Goal: Navigation & Orientation: Find specific page/section

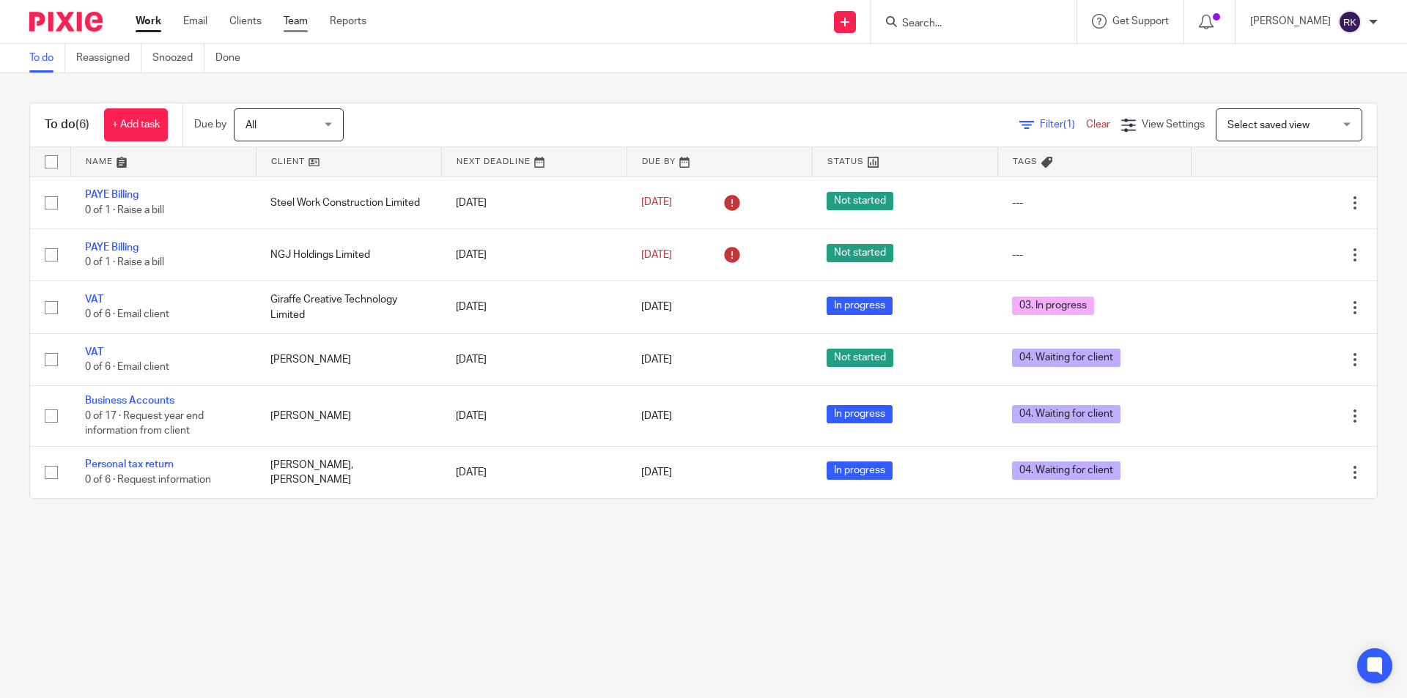
click at [298, 18] on link "Team" at bounding box center [296, 21] width 24 height 15
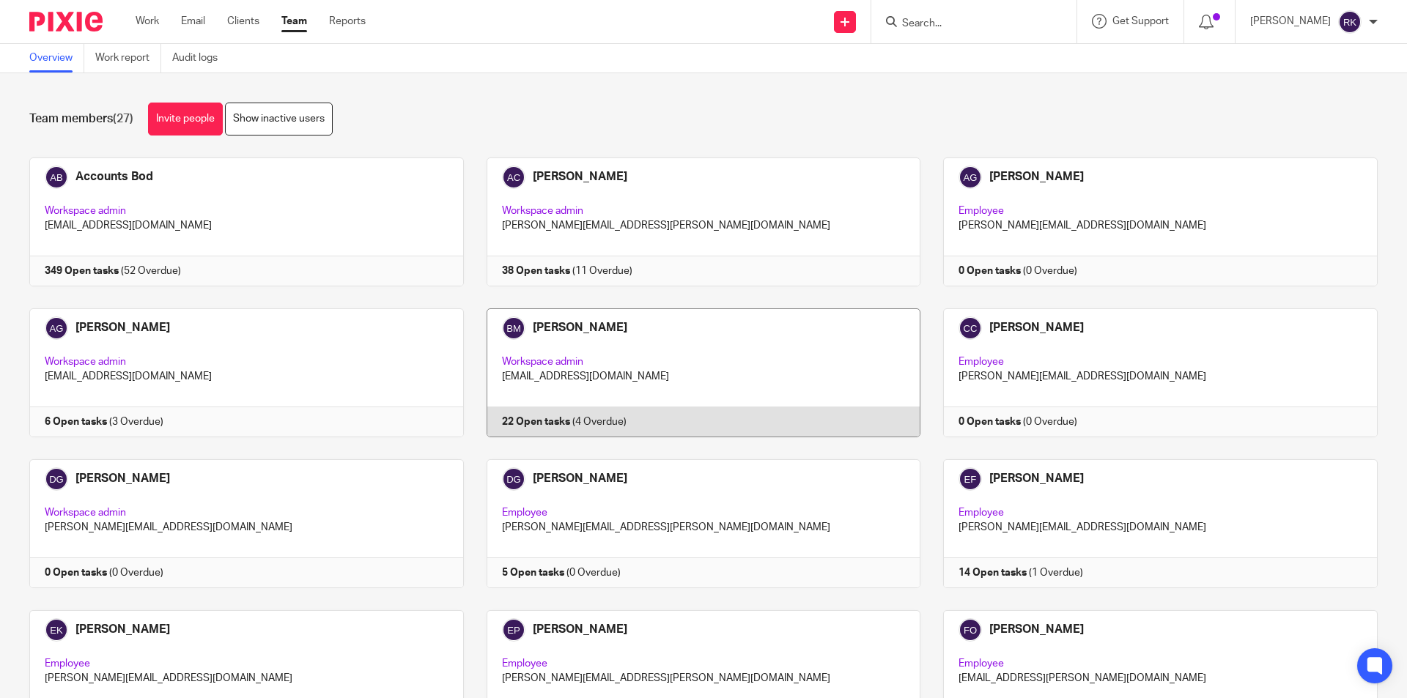
scroll to position [147, 0]
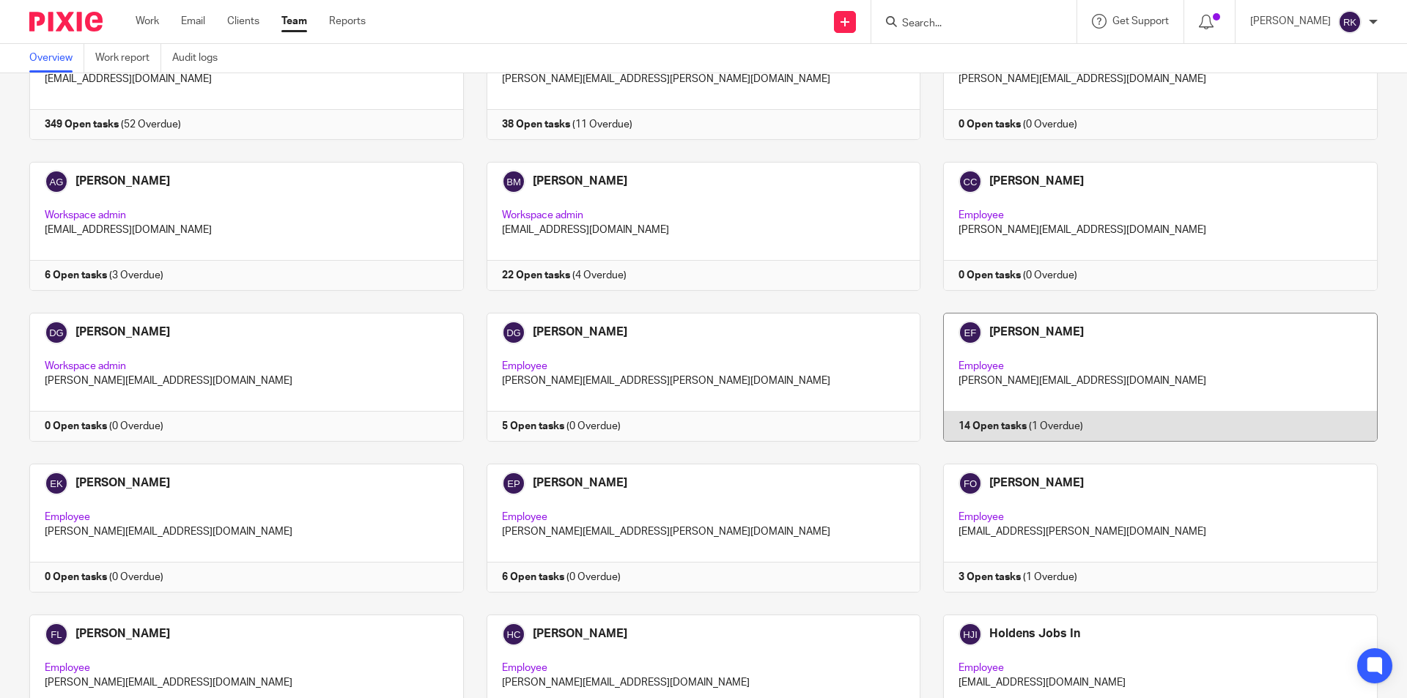
click at [973, 424] on link at bounding box center [1148, 377] width 457 height 129
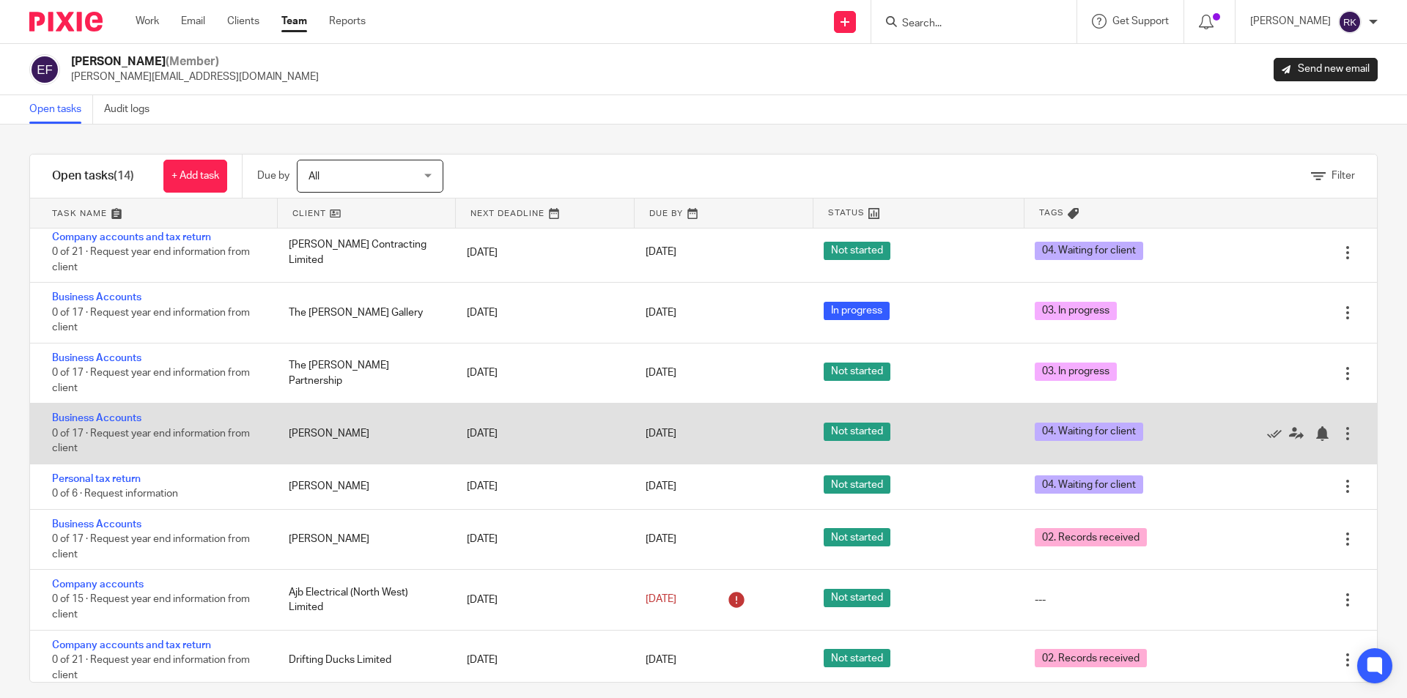
scroll to position [301, 0]
